Goal: Browse casually: Explore the website without a specific task or goal

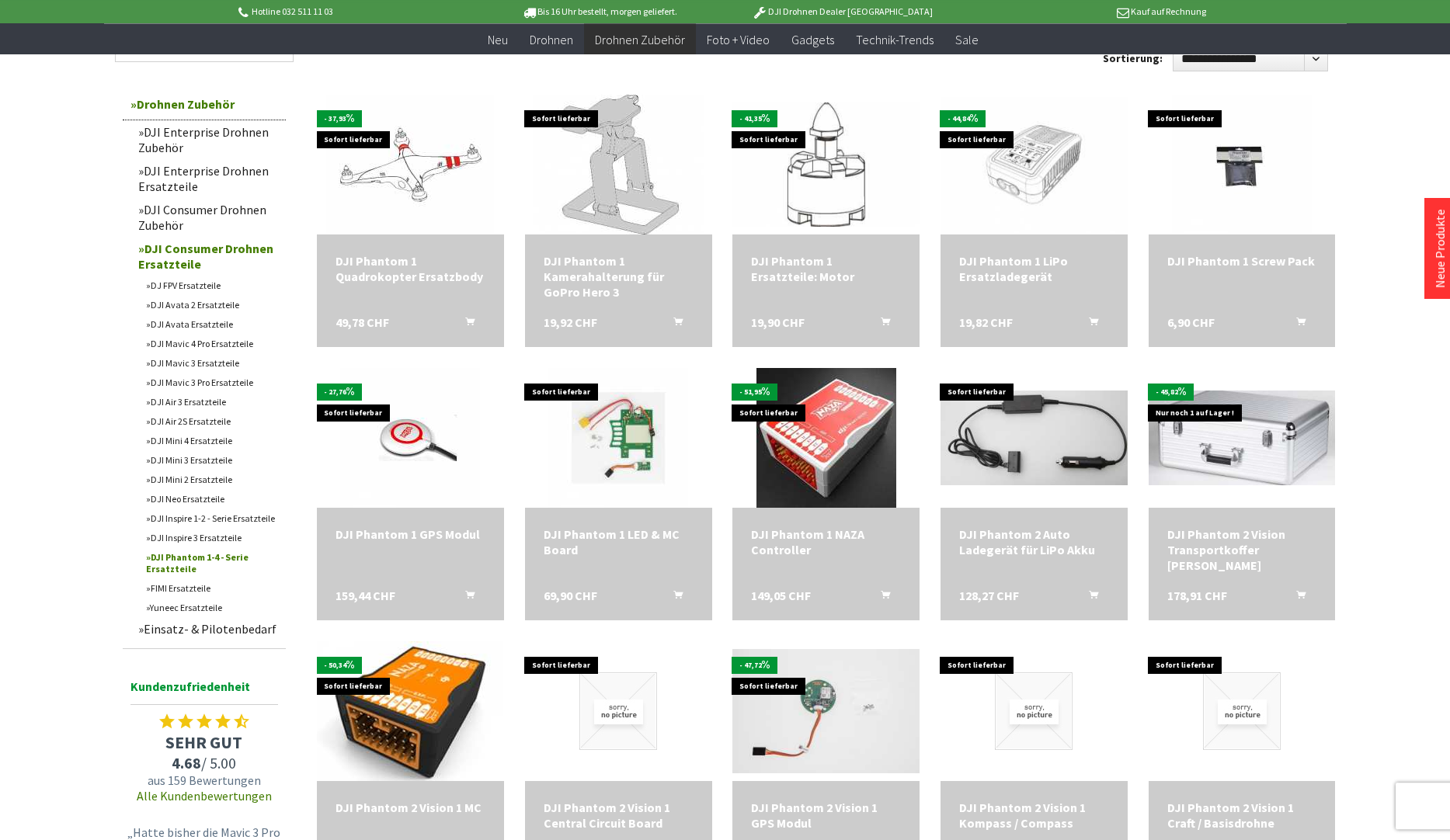
scroll to position [536, 0]
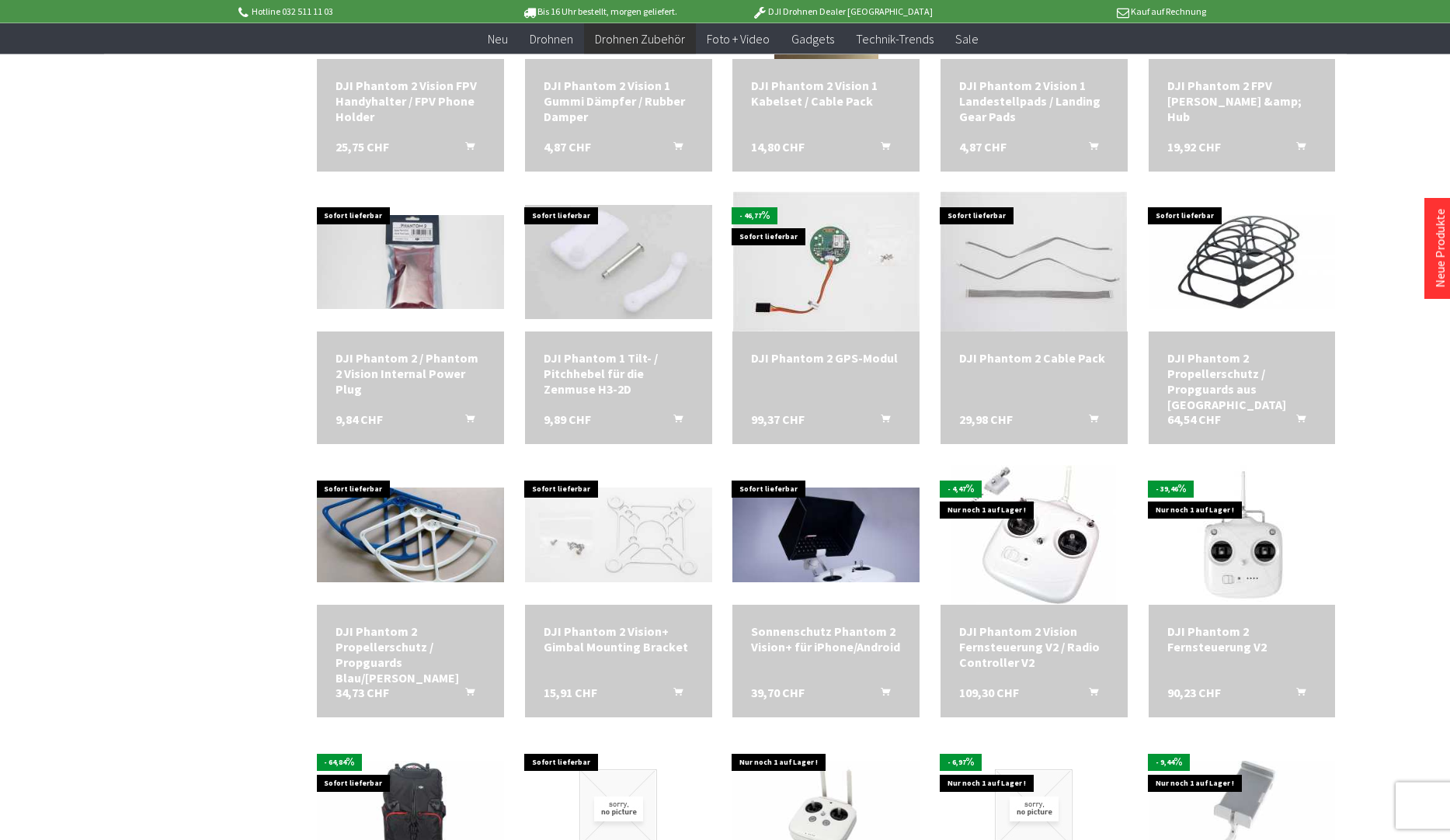
scroll to position [1500, 0]
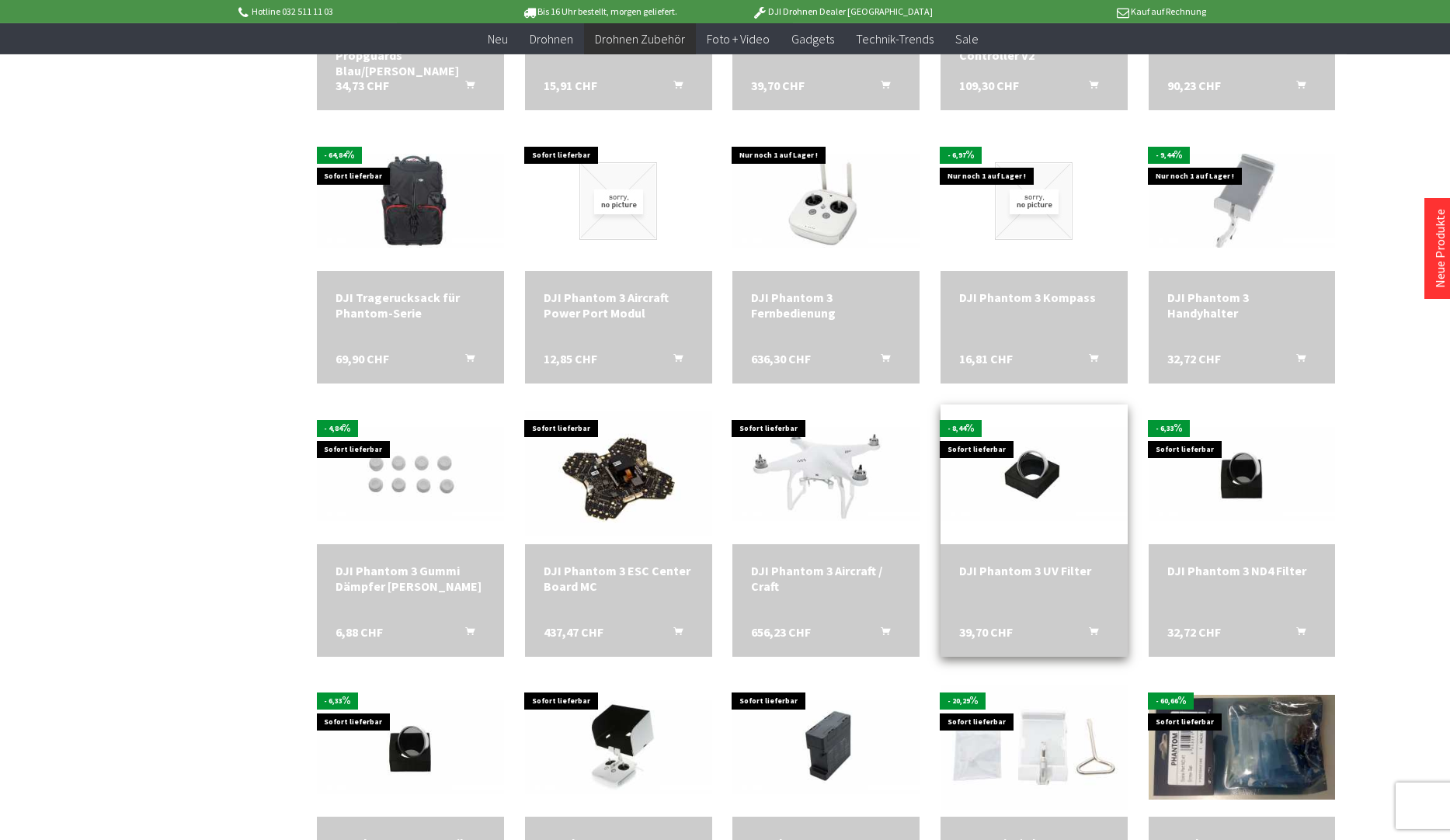
scroll to position [2143, 0]
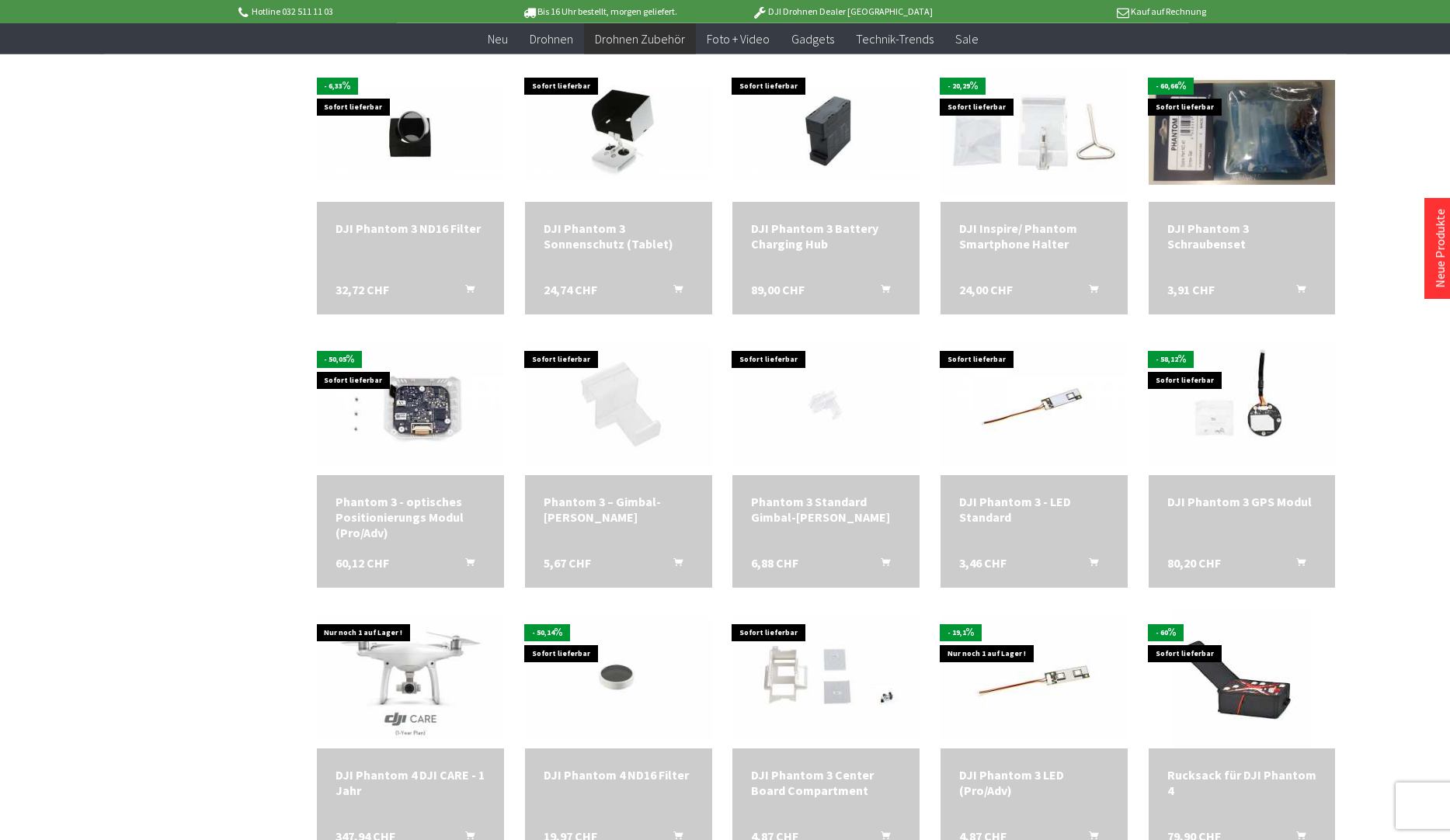
scroll to position [3107, 0]
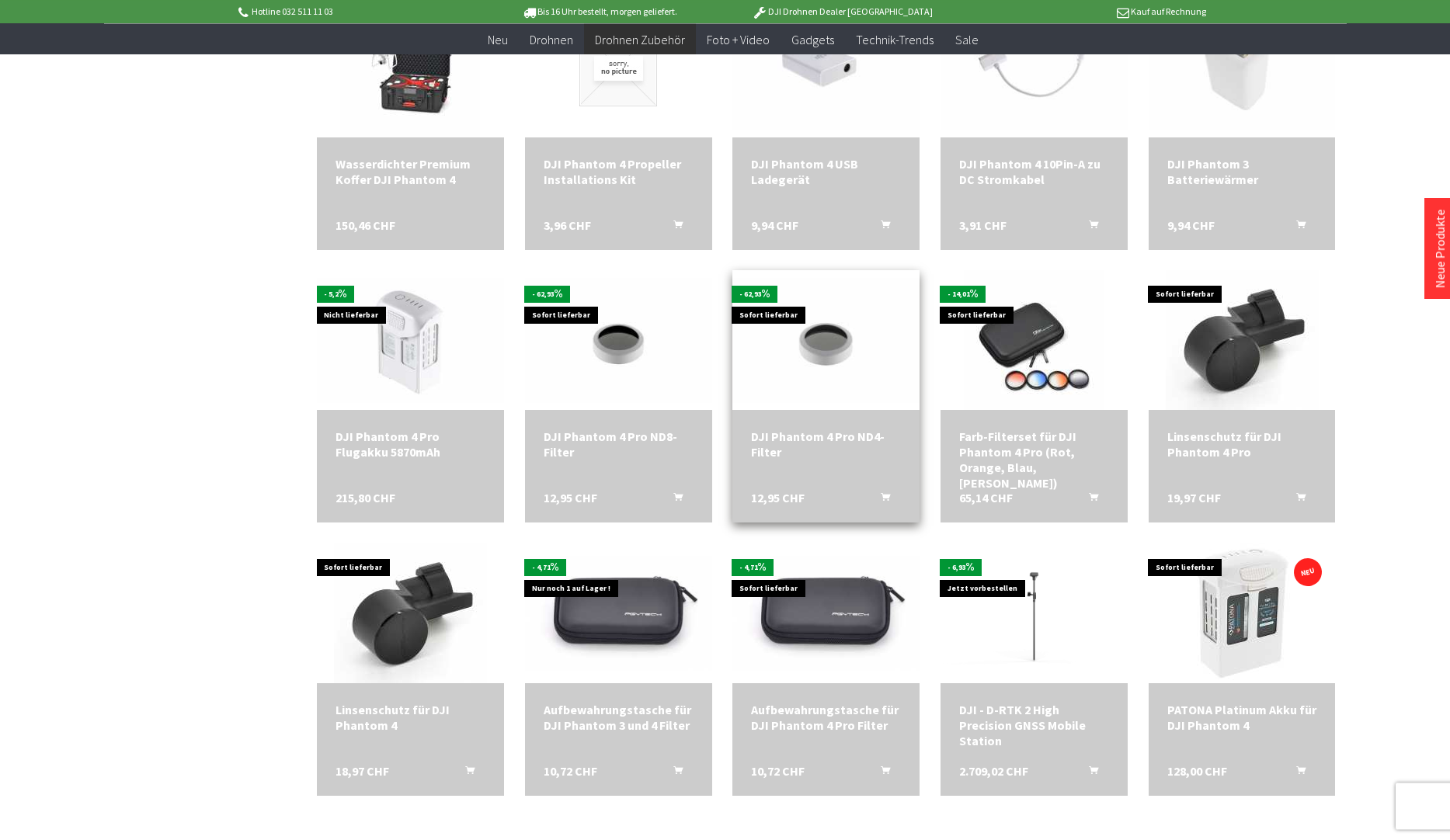
scroll to position [3648, 0]
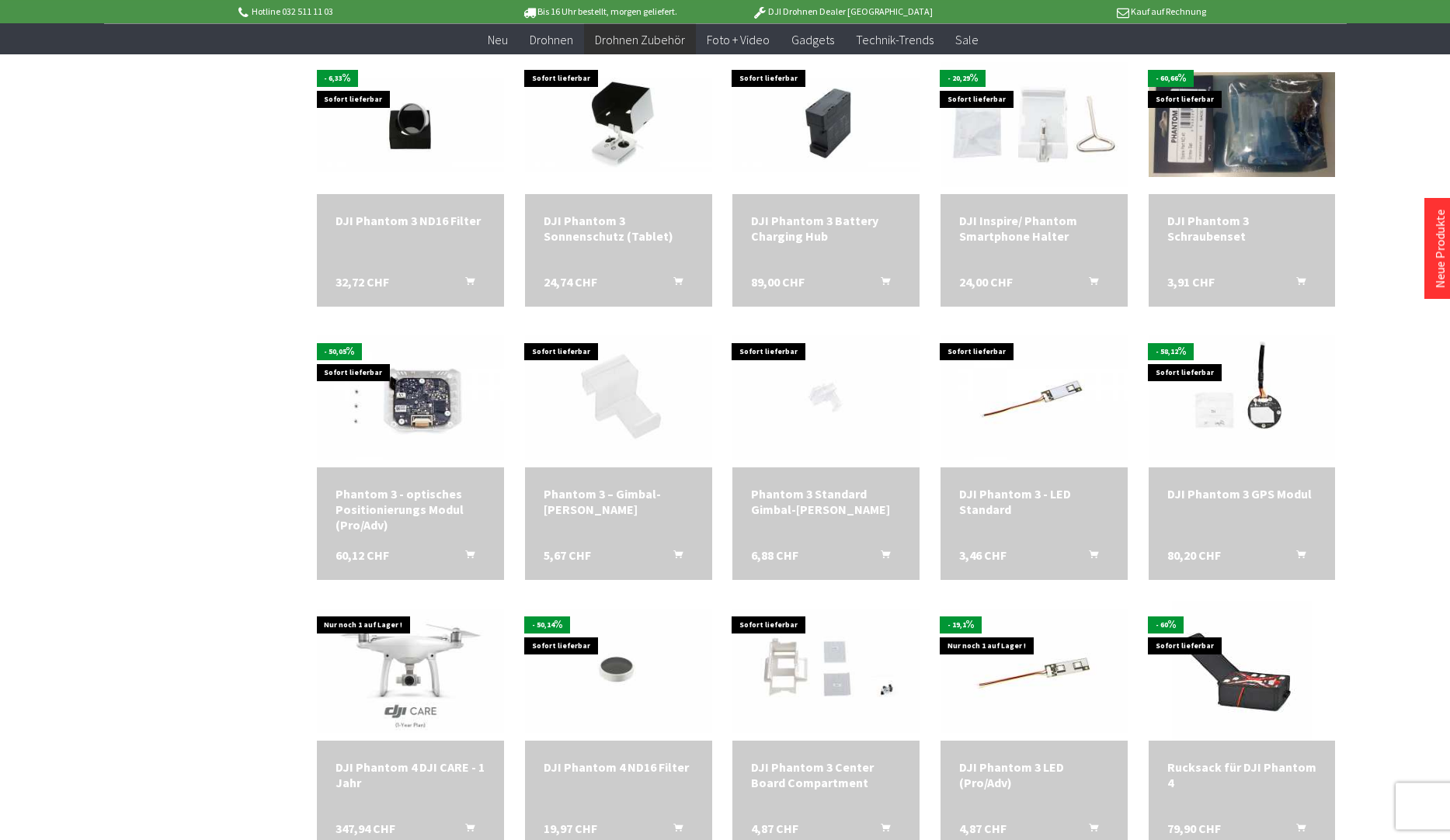
scroll to position [2791, 0]
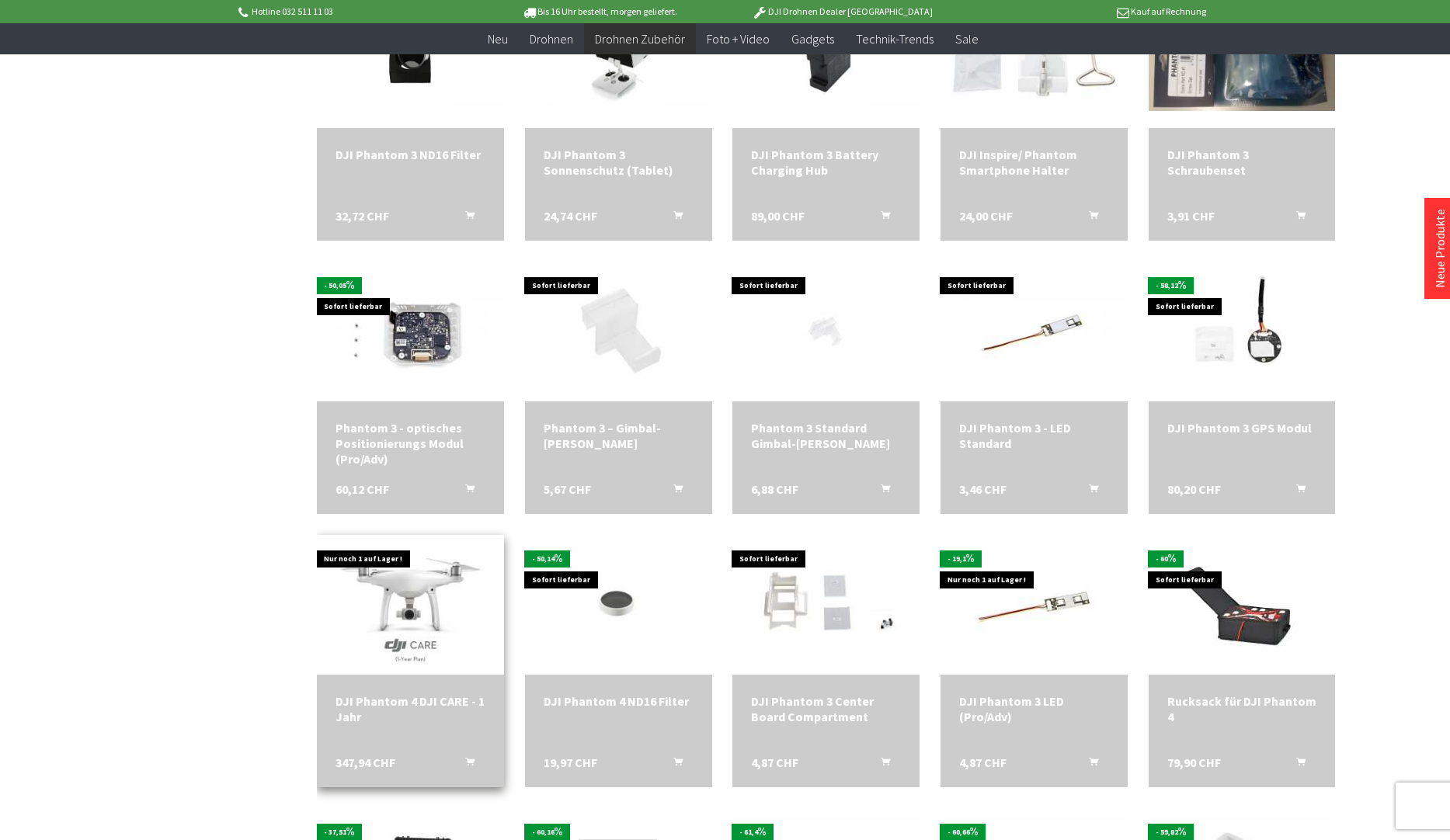
click at [443, 707] on div "DJI Phantom 4 DJI CARE - 1 Jahr" at bounding box center [411, 709] width 150 height 31
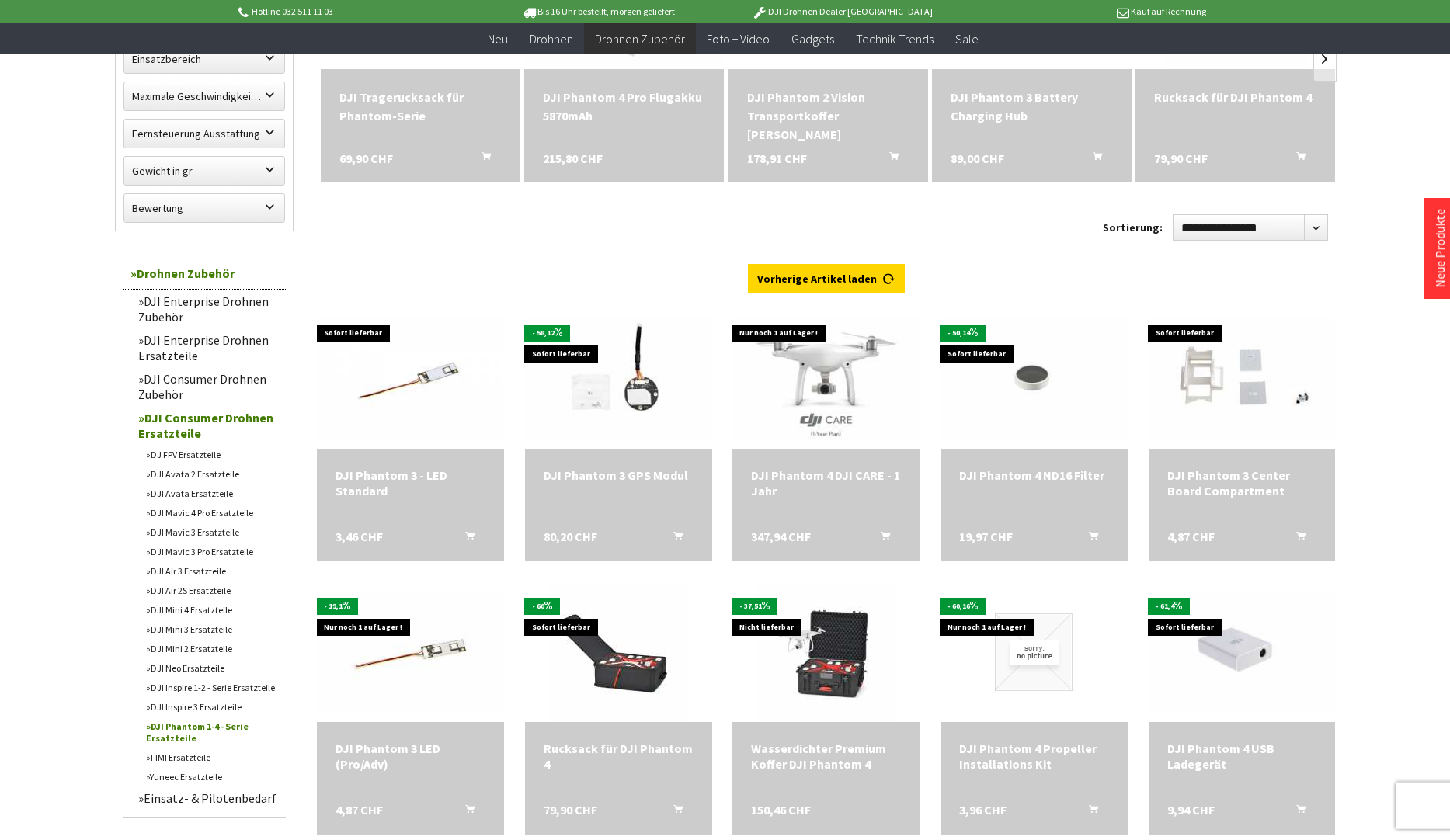
scroll to position [327, 0]
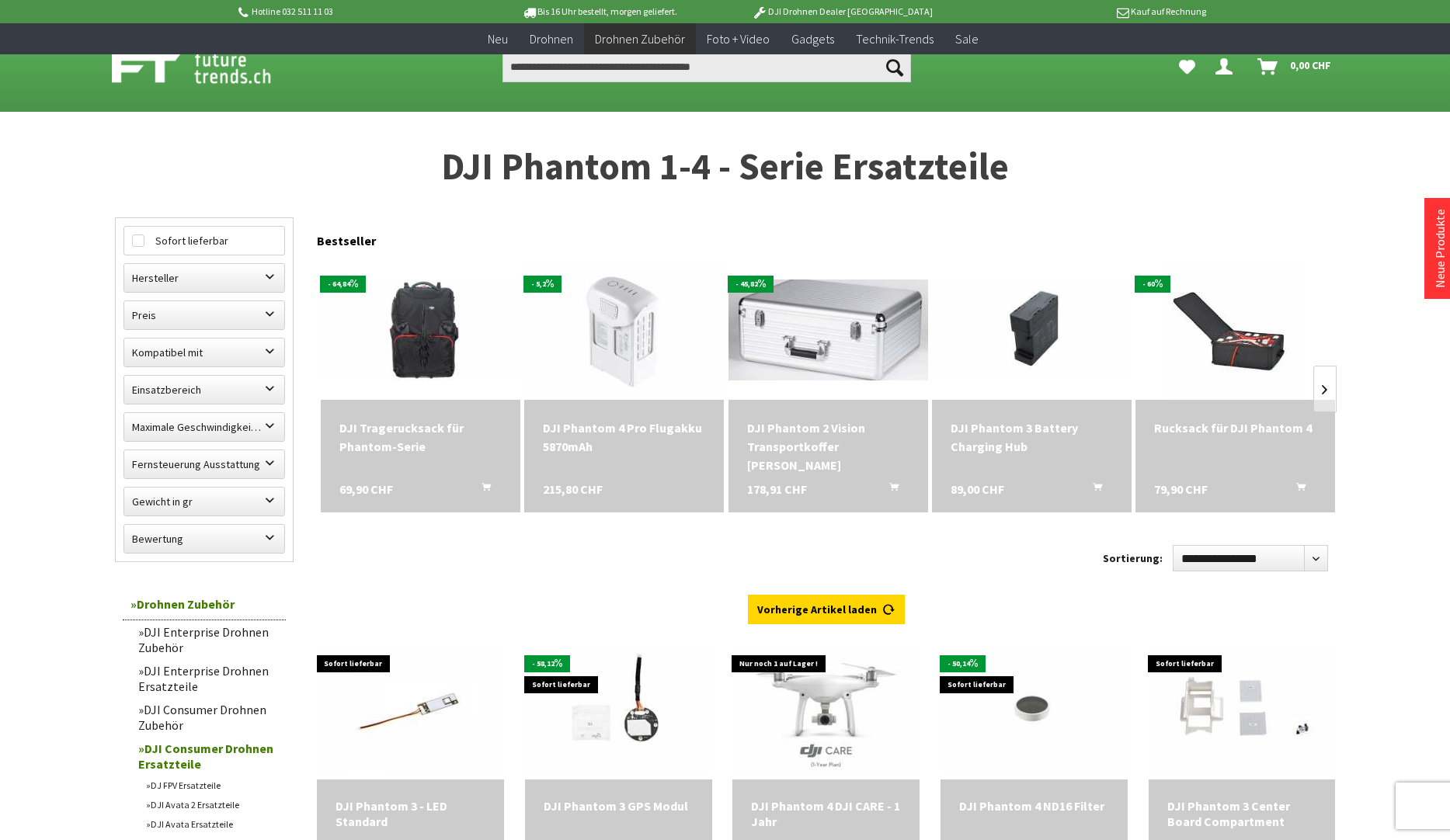
scroll to position [326, 0]
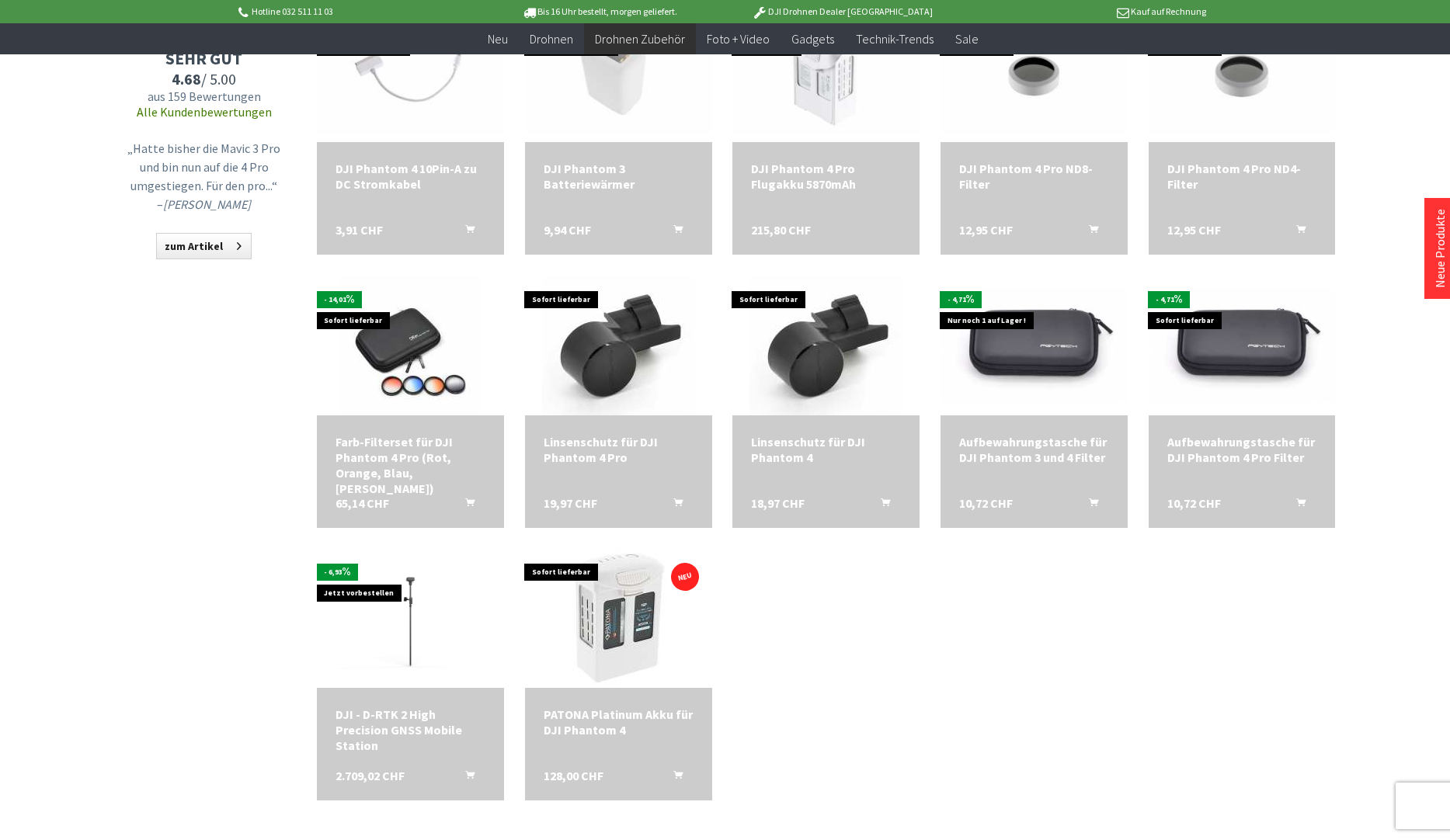
scroll to position [1185, 0]
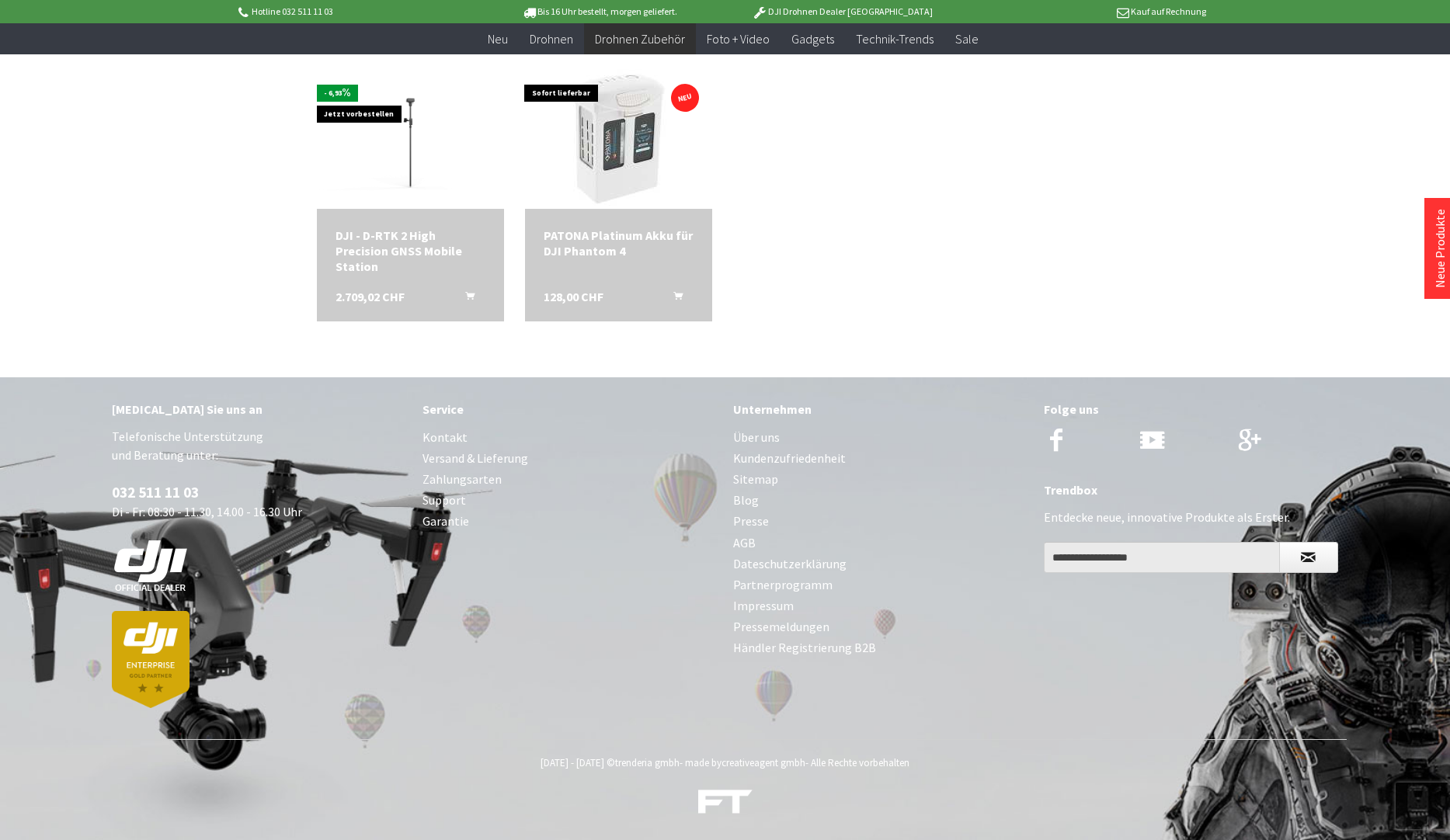
scroll to position [967, 0]
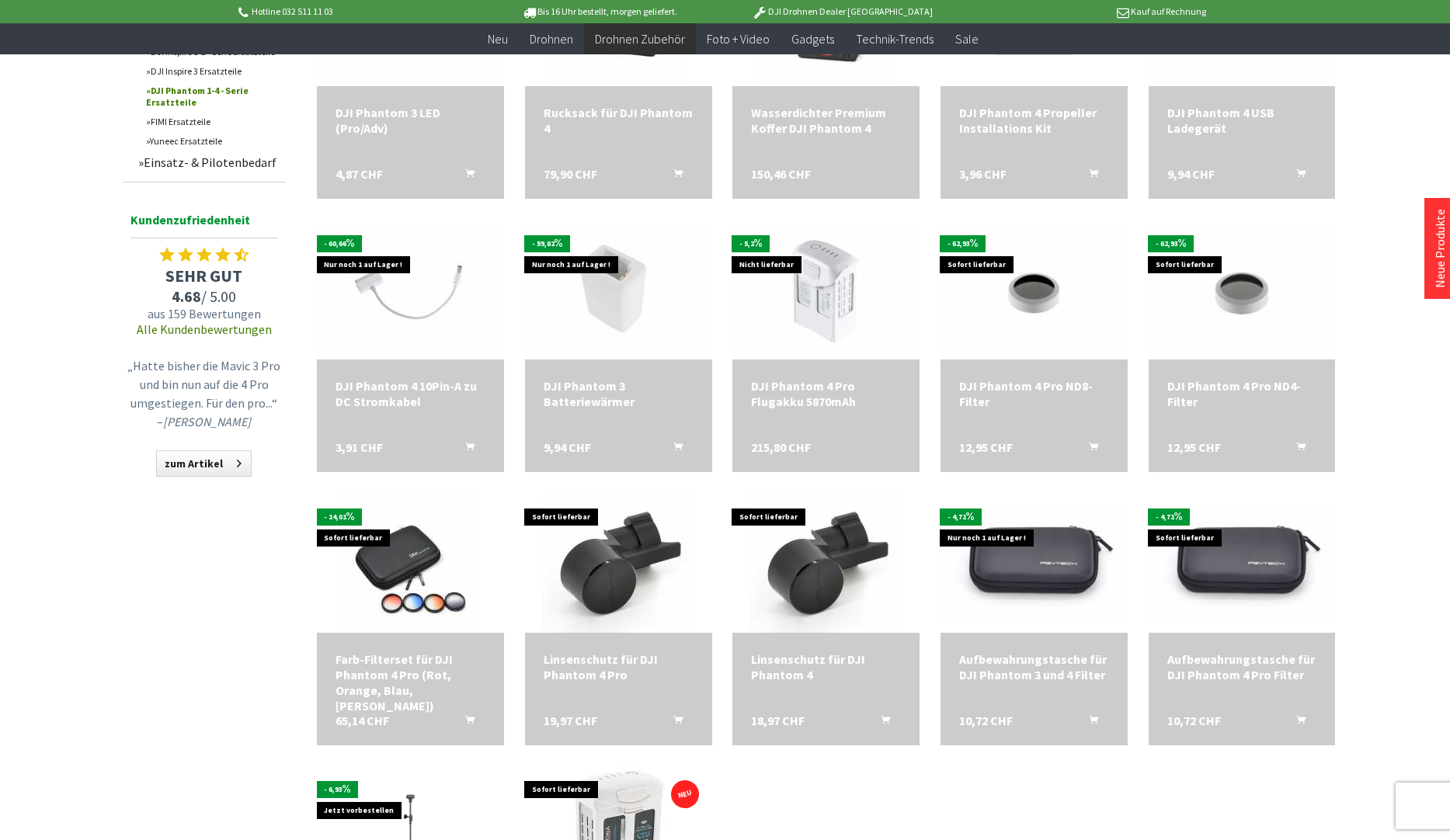
scroll to position [294, 0]
